Goal: Task Accomplishment & Management: Complete application form

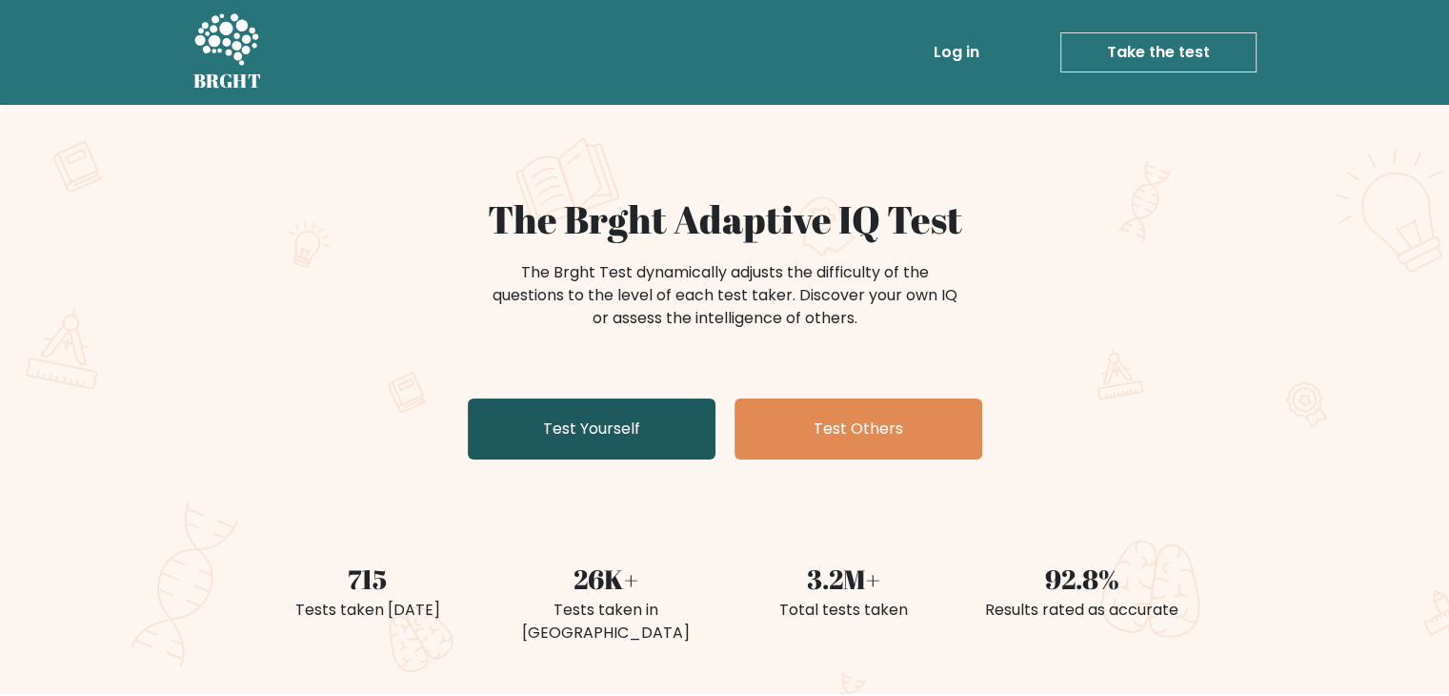
click at [685, 447] on link "Test Yourself" at bounding box center [592, 428] width 248 height 61
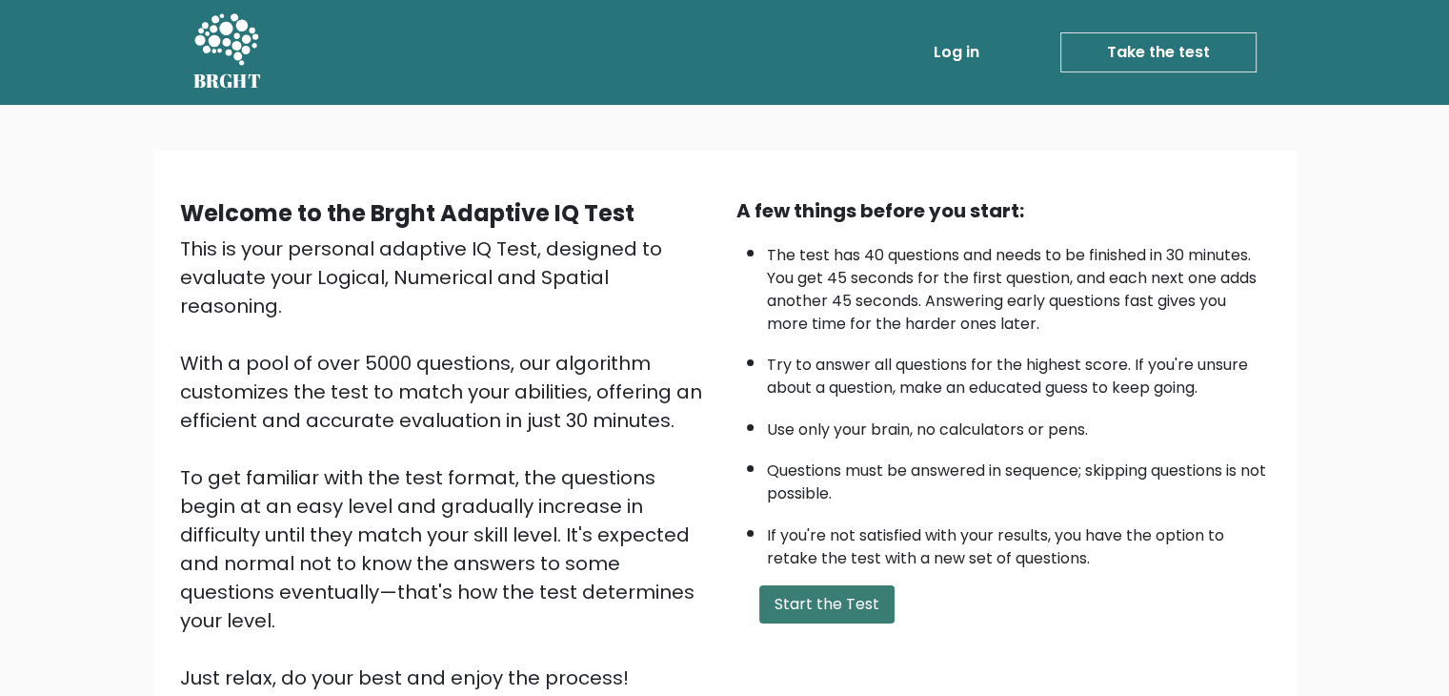
click at [809, 589] on button "Start the Test" at bounding box center [826, 604] width 135 height 38
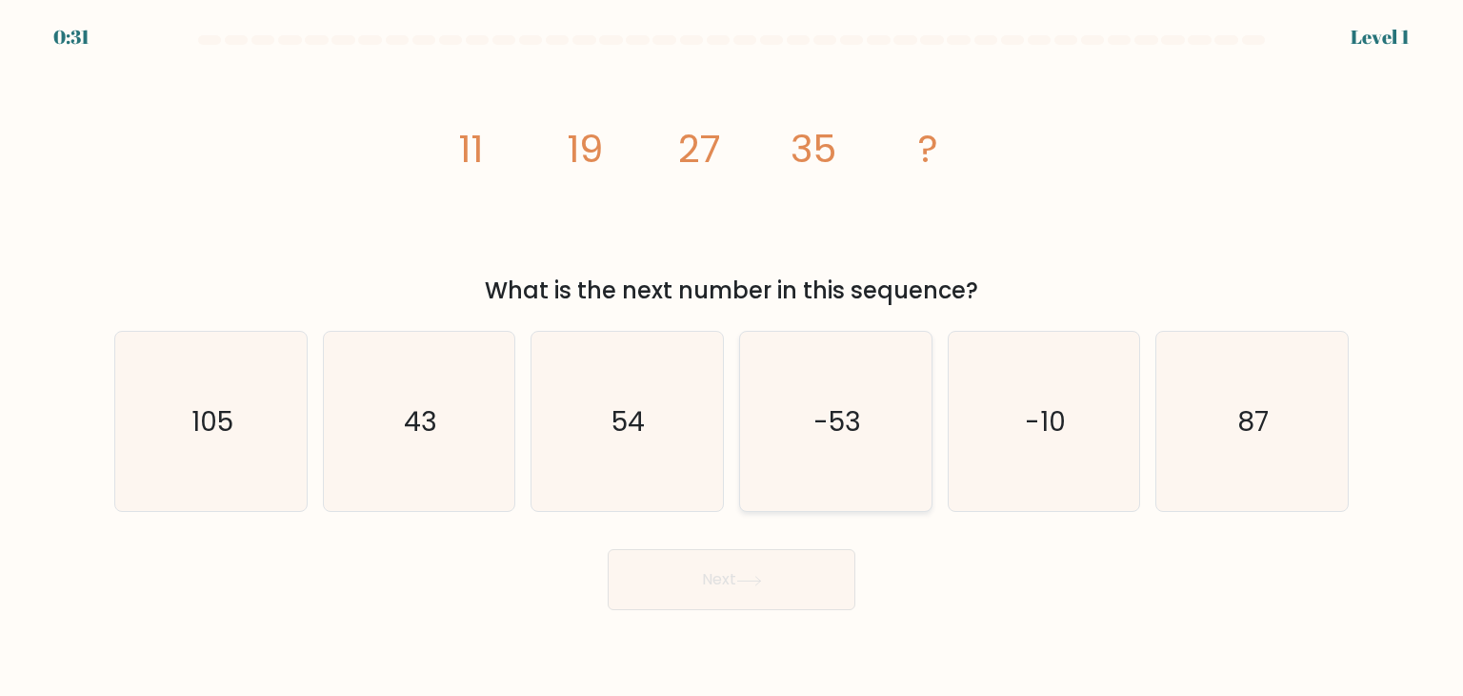
click at [850, 393] on icon "-53" at bounding box center [835, 421] width 179 height 179
click at [733, 357] on input "d. -53" at bounding box center [732, 353] width 1 height 10
radio input "true"
click at [758, 574] on button "Next" at bounding box center [732, 579] width 248 height 61
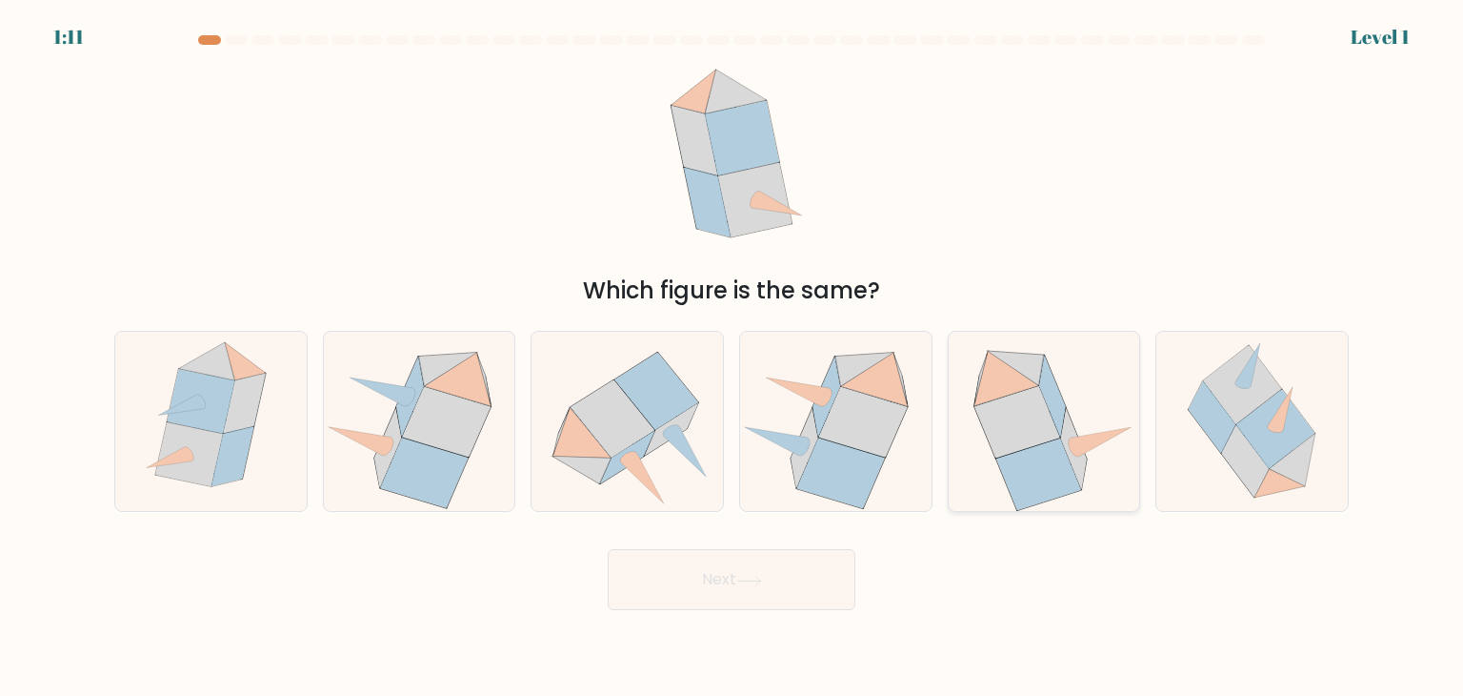
click at [1084, 461] on icon at bounding box center [1074, 449] width 26 height 81
click at [733, 357] on input "e." at bounding box center [732, 353] width 1 height 10
radio input "true"
click at [816, 561] on button "Next" at bounding box center [732, 579] width 248 height 61
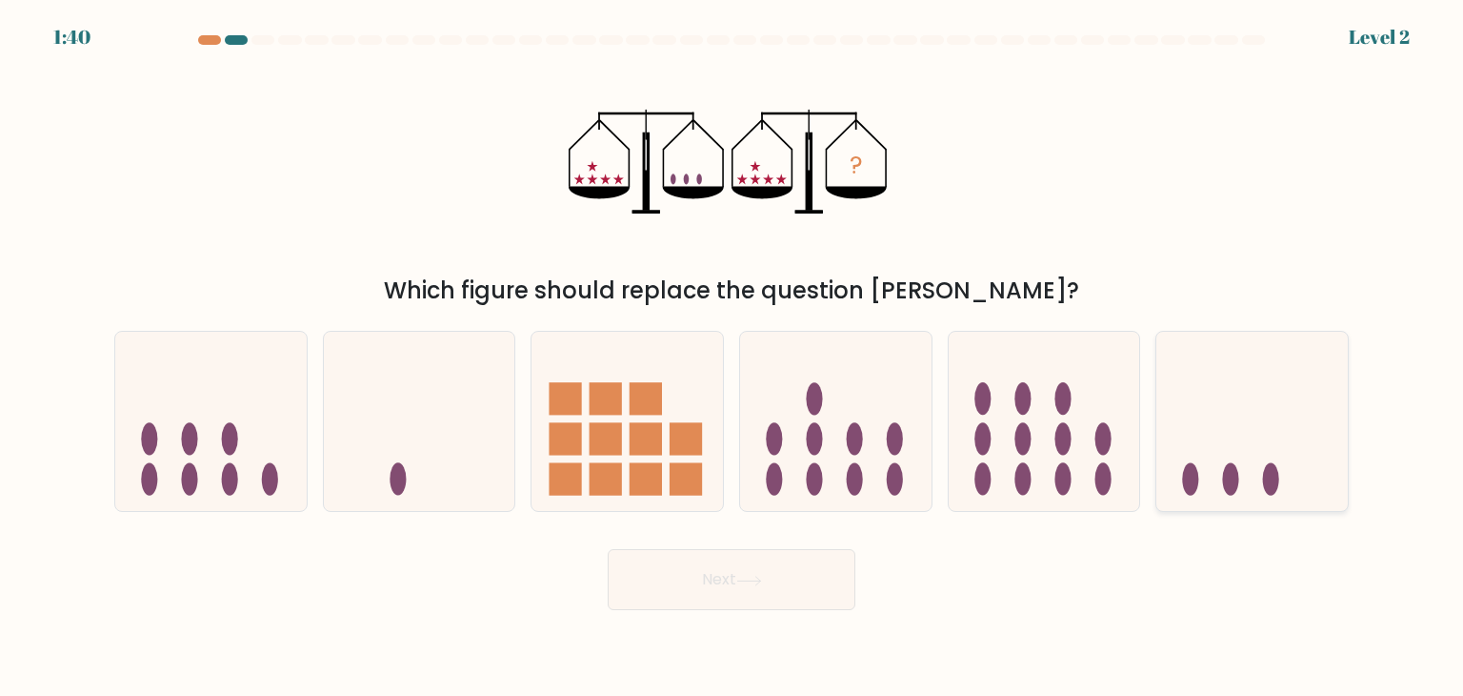
click at [1252, 474] on icon at bounding box center [1253, 421] width 192 height 158
click at [733, 357] on input "f." at bounding box center [732, 353] width 1 height 10
radio input "true"
click at [788, 569] on button "Next" at bounding box center [732, 579] width 248 height 61
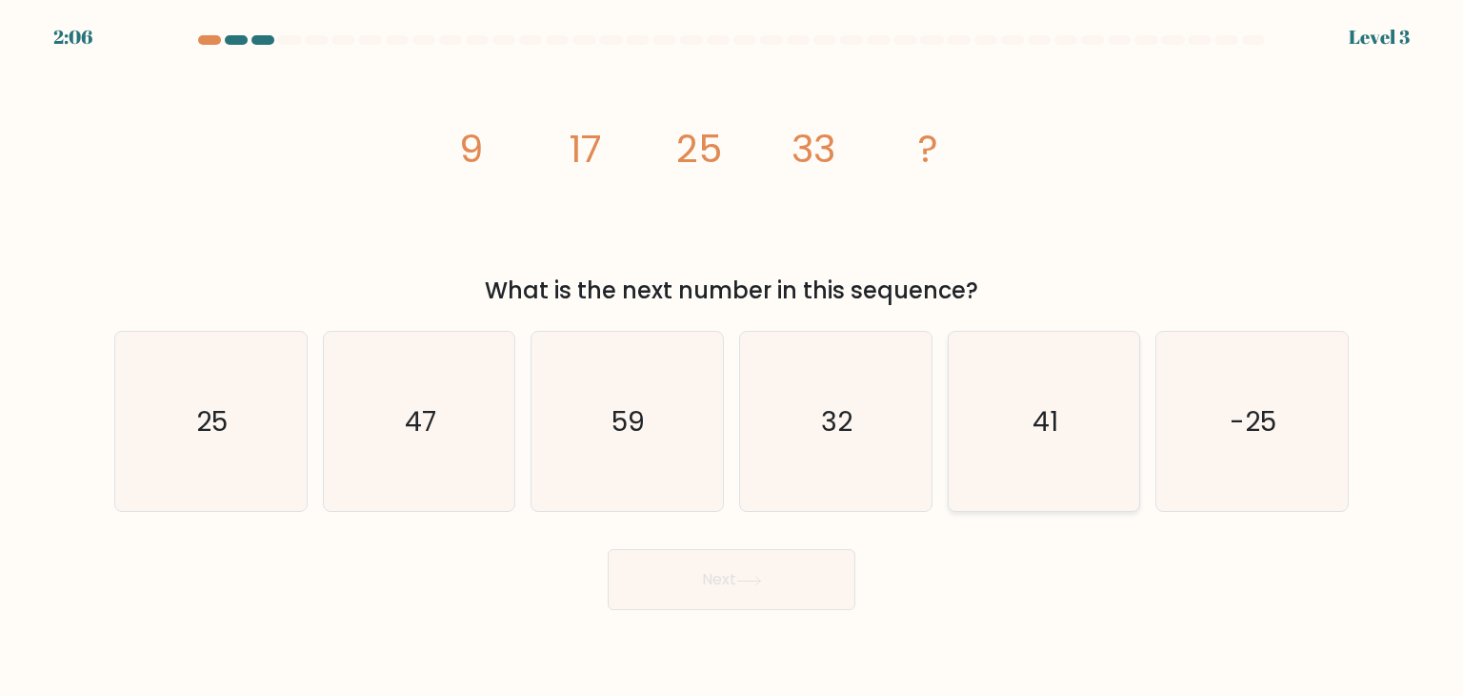
click at [978, 446] on icon "41" at bounding box center [1044, 421] width 179 height 179
click at [733, 357] on input "e. 41" at bounding box center [732, 353] width 1 height 10
radio input "true"
click at [724, 565] on button "Next" at bounding box center [732, 579] width 248 height 61
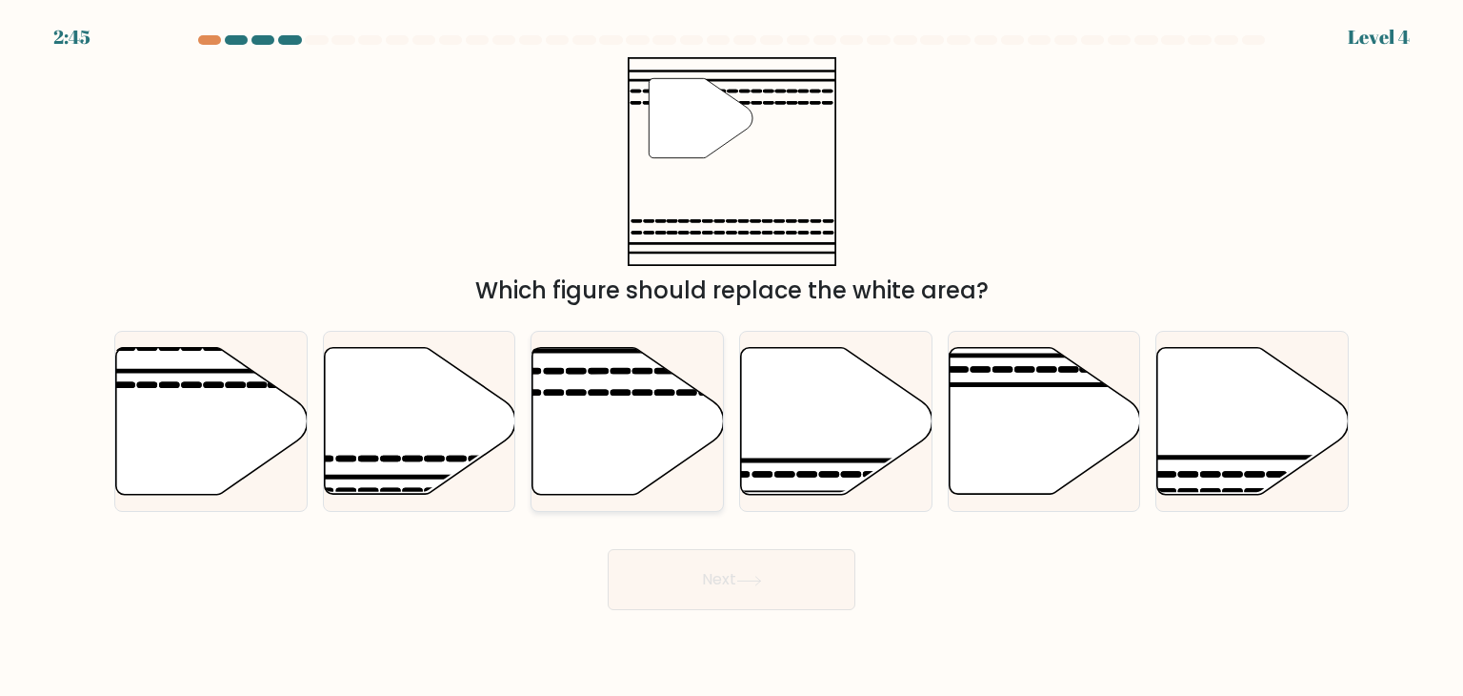
click at [674, 454] on icon at bounding box center [629, 421] width 192 height 147
click at [732, 357] on input "c." at bounding box center [732, 353] width 1 height 10
radio input "true"
click at [755, 599] on button "Next" at bounding box center [732, 579] width 248 height 61
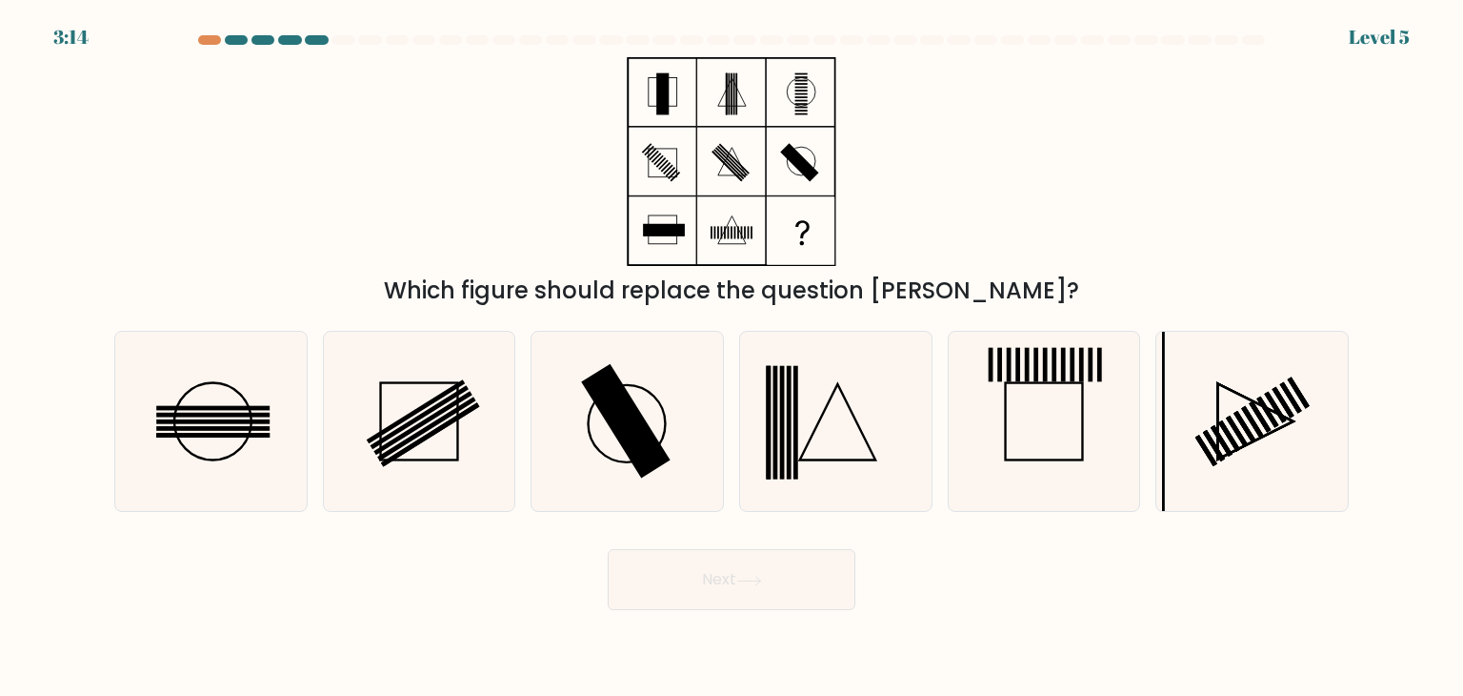
drag, startPoint x: 217, startPoint y: 464, endPoint x: 461, endPoint y: 538, distance: 255.0
click at [218, 465] on icon at bounding box center [210, 421] width 179 height 179
click at [732, 357] on input "a." at bounding box center [732, 353] width 1 height 10
radio input "true"
click at [757, 595] on button "Next" at bounding box center [732, 579] width 248 height 61
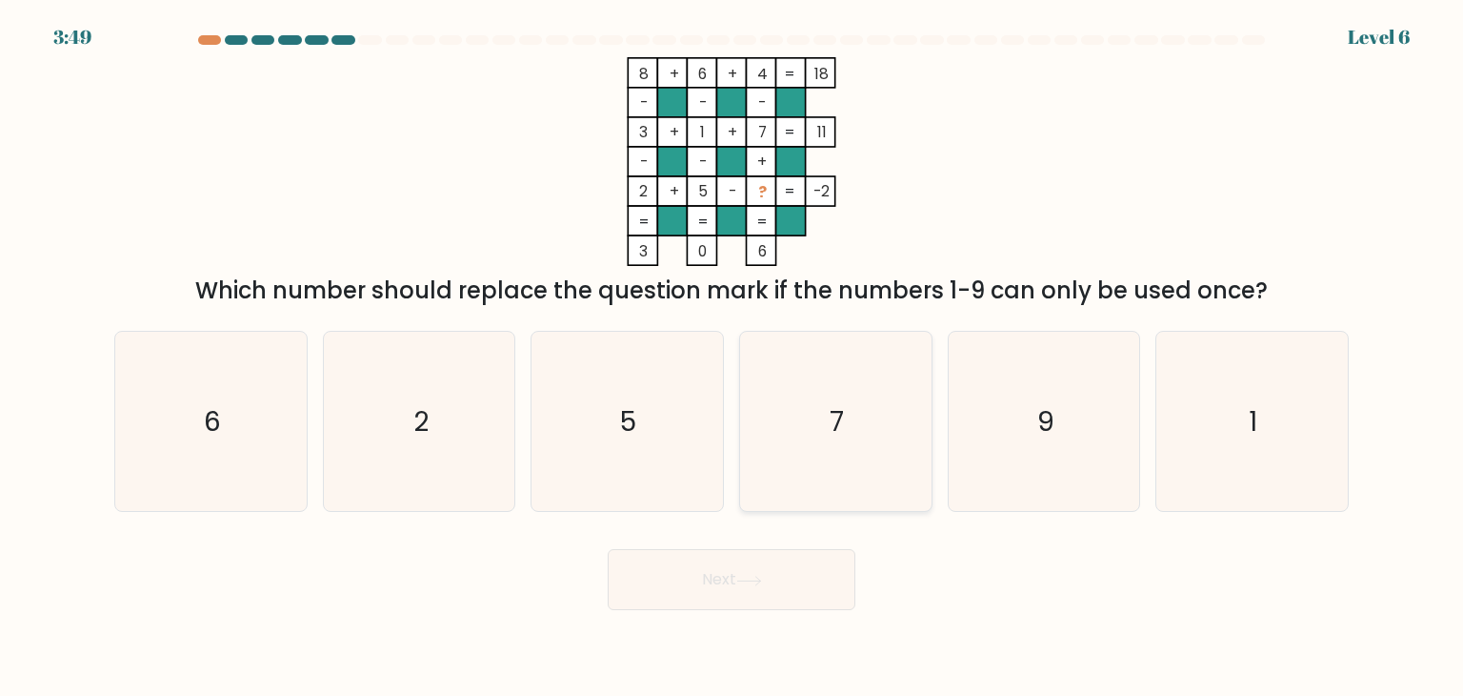
click at [842, 477] on icon "7" at bounding box center [835, 421] width 179 height 179
click at [733, 357] on input "d. 7" at bounding box center [732, 353] width 1 height 10
radio input "true"
click at [838, 459] on icon "7" at bounding box center [835, 421] width 177 height 177
click at [733, 357] on input "d. 7" at bounding box center [732, 353] width 1 height 10
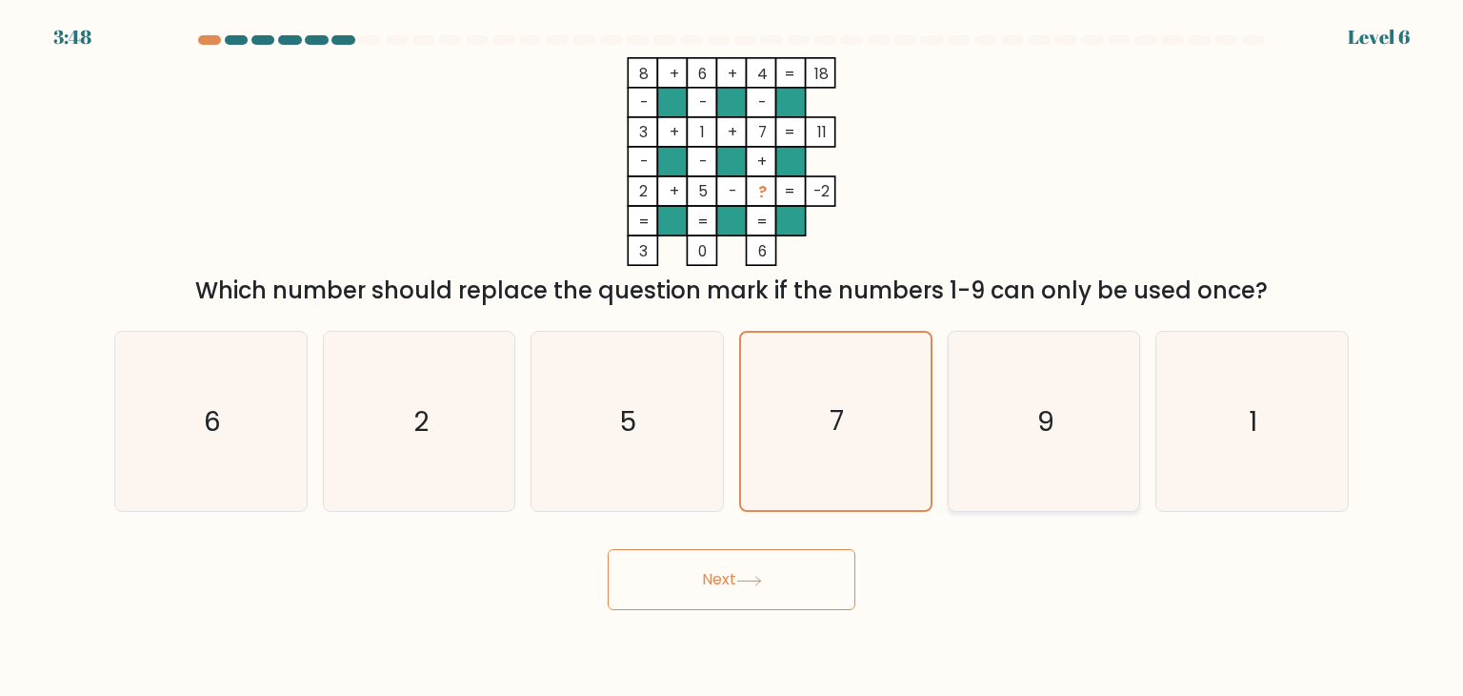
click at [1079, 463] on icon "9" at bounding box center [1044, 421] width 179 height 179
click at [733, 357] on input "e. 9" at bounding box center [732, 353] width 1 height 10
radio input "true"
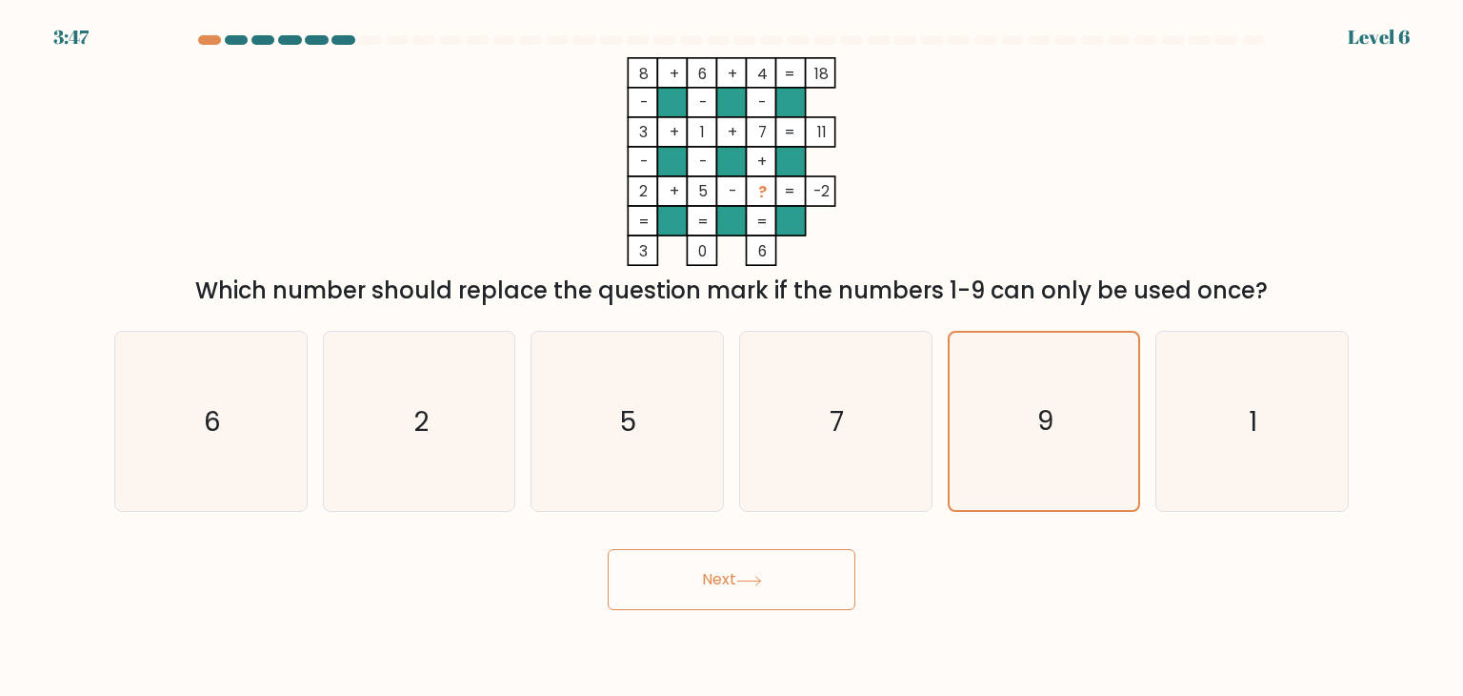
click at [770, 601] on button "Next" at bounding box center [732, 579] width 248 height 61
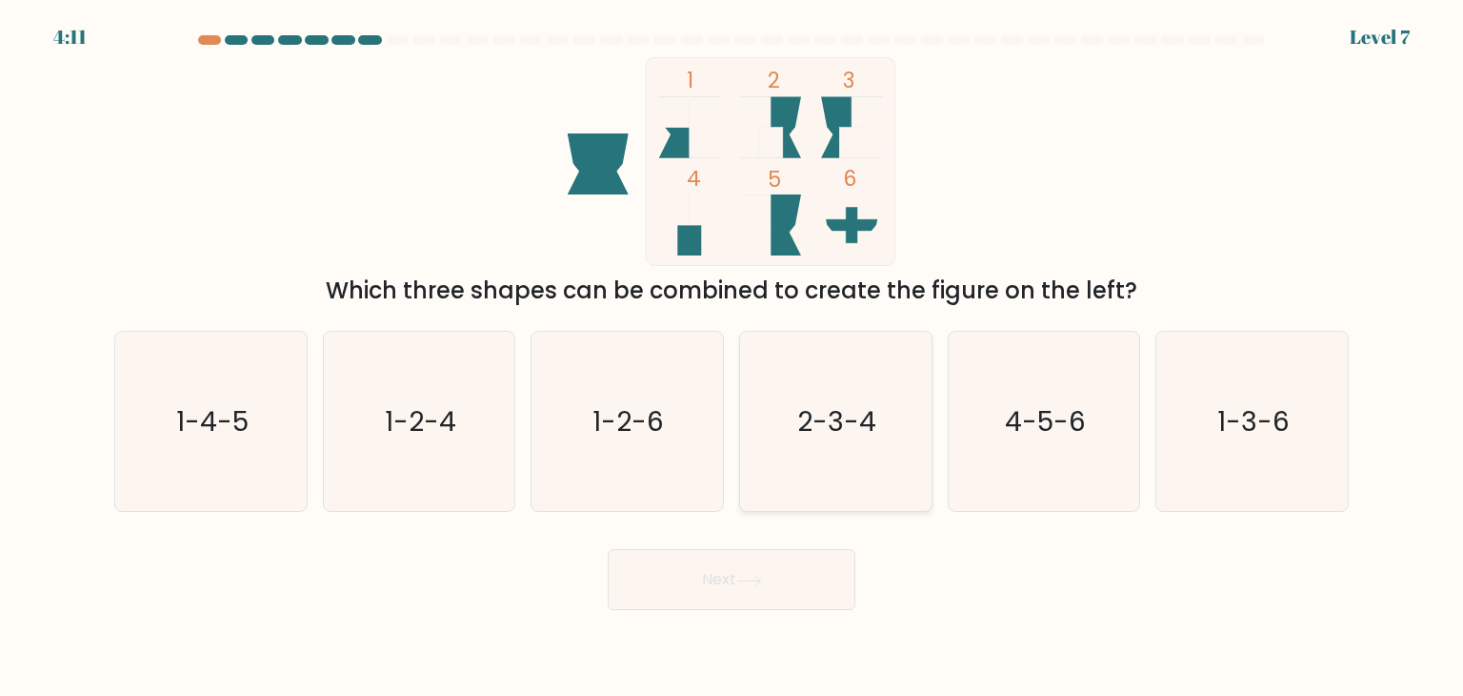
click at [875, 480] on icon "2-3-4" at bounding box center [835, 421] width 179 height 179
click at [733, 357] on input "d. 2-3-4" at bounding box center [732, 353] width 1 height 10
radio input "true"
click at [789, 588] on button "Next" at bounding box center [732, 579] width 248 height 61
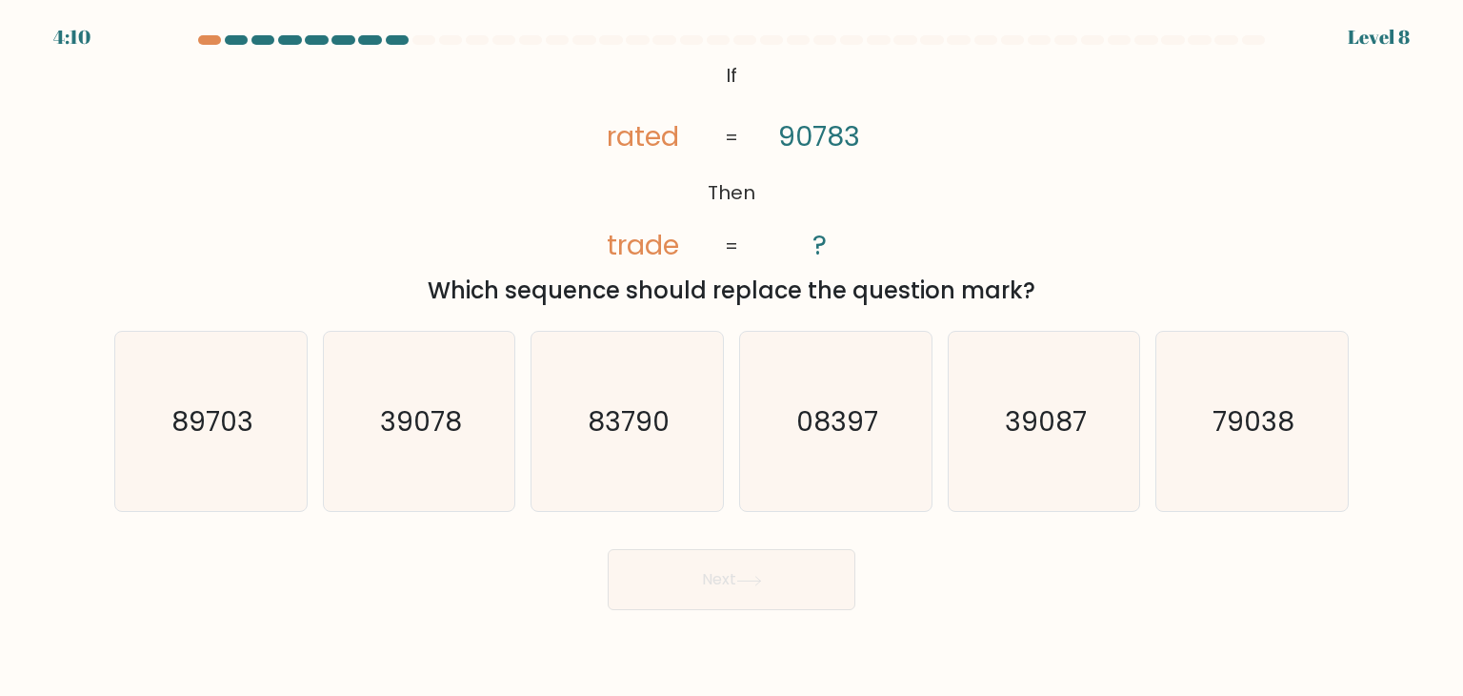
click at [804, 580] on button "Next" at bounding box center [732, 579] width 248 height 61
click at [747, 83] on icon "@import url('[URL][DOMAIN_NAME]); If Then rated trade 90783 ? = =" at bounding box center [731, 161] width 339 height 209
click at [227, 474] on icon "89703" at bounding box center [210, 421] width 179 height 179
click at [732, 357] on input "a. 89703" at bounding box center [732, 353] width 1 height 10
radio input "true"
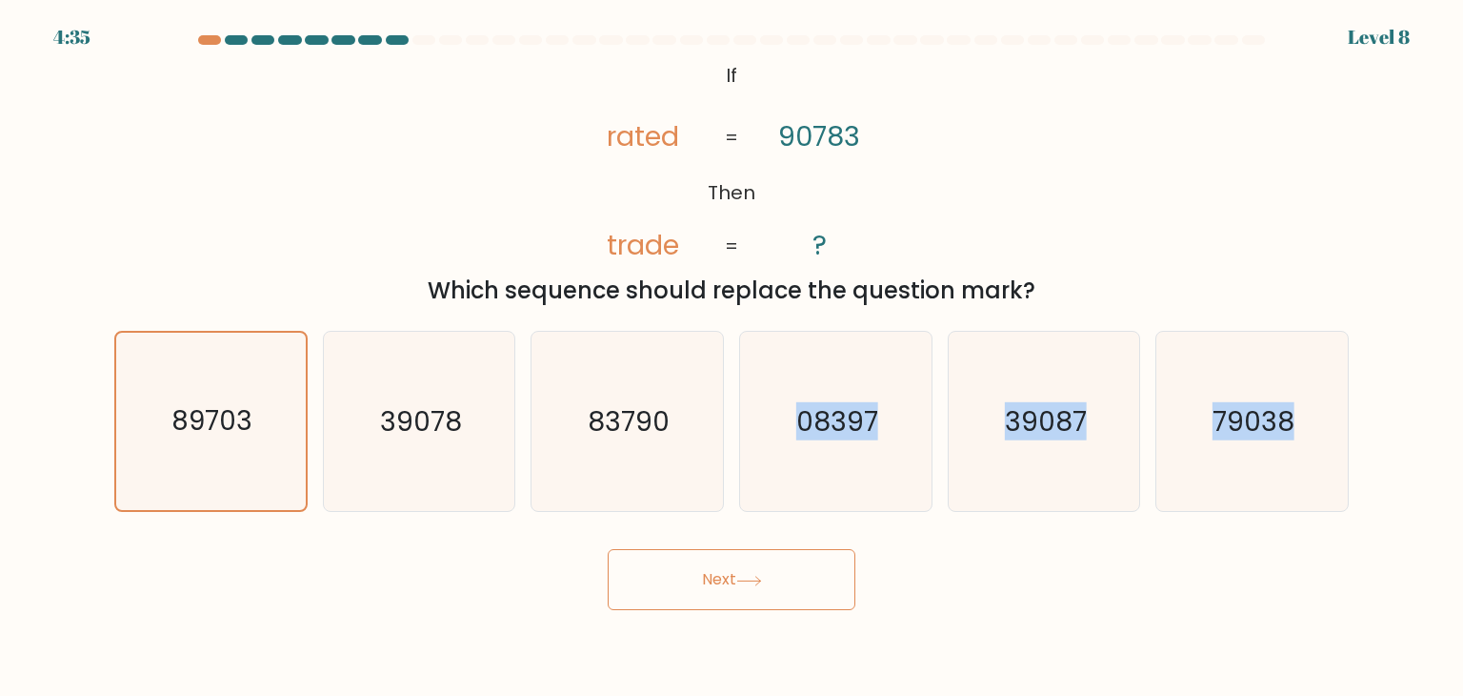
drag, startPoint x: 685, startPoint y: 478, endPoint x: 723, endPoint y: 590, distance: 117.8
click at [722, 590] on form "If ?" at bounding box center [731, 322] width 1463 height 575
click at [723, 590] on button "Next" at bounding box center [732, 579] width 248 height 61
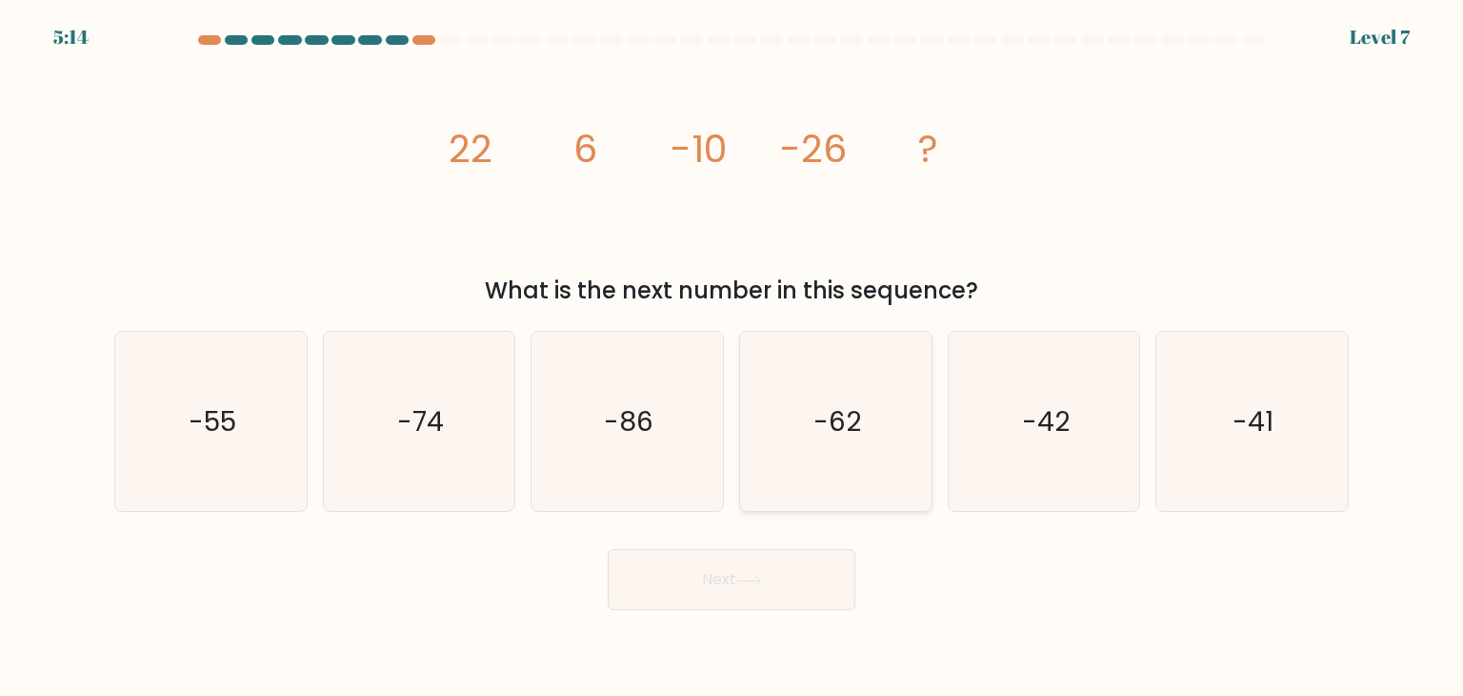
click at [834, 471] on icon "-62" at bounding box center [835, 421] width 179 height 179
click at [733, 357] on input "d. -62" at bounding box center [732, 353] width 1 height 10
radio input "true"
click at [736, 580] on button "Next" at bounding box center [732, 579] width 248 height 61
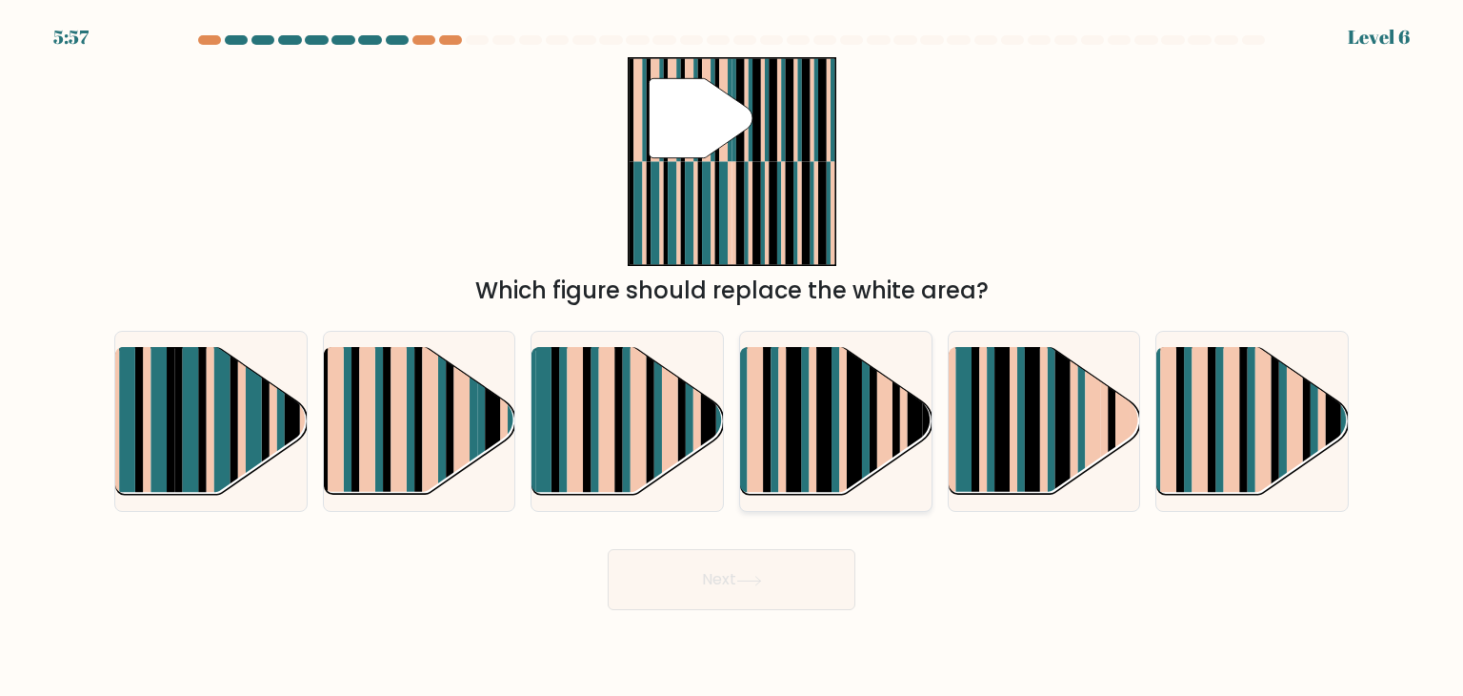
click at [824, 440] on rect at bounding box center [824, 407] width 15 height 190
click at [733, 357] on input "d." at bounding box center [732, 353] width 1 height 10
radio input "true"
click at [784, 577] on button "Next" at bounding box center [732, 579] width 248 height 61
